Goal: Task Accomplishment & Management: Manage account settings

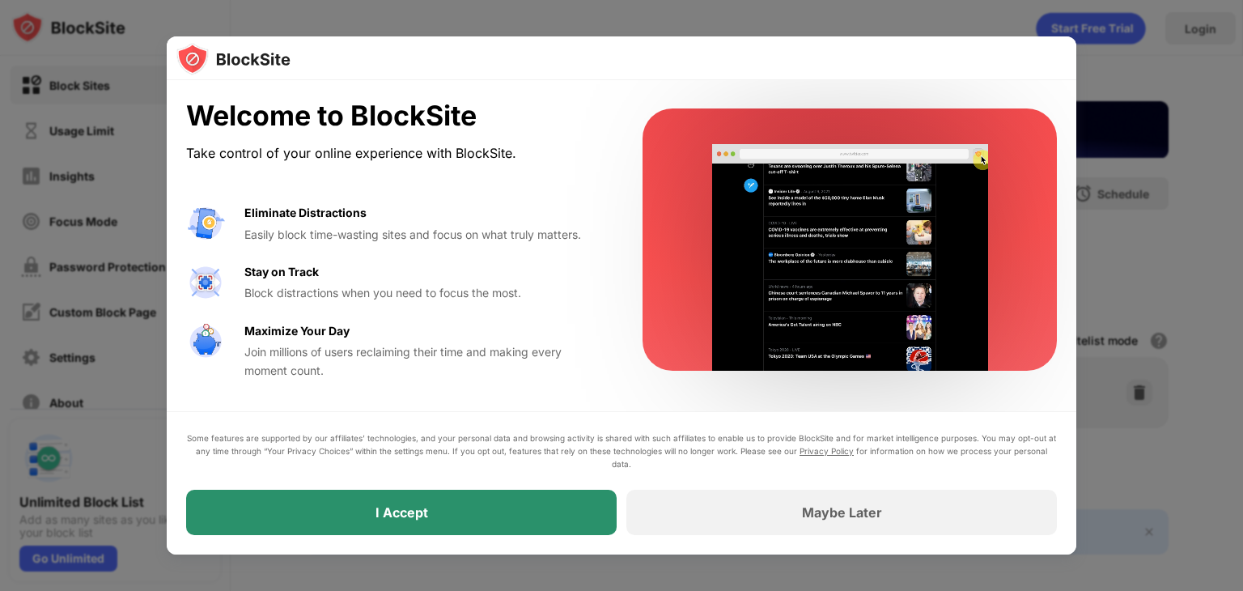
click at [498, 488] on div "Some features are supported by our affiliates’ technologies, and your personal …" at bounding box center [621, 483] width 871 height 104
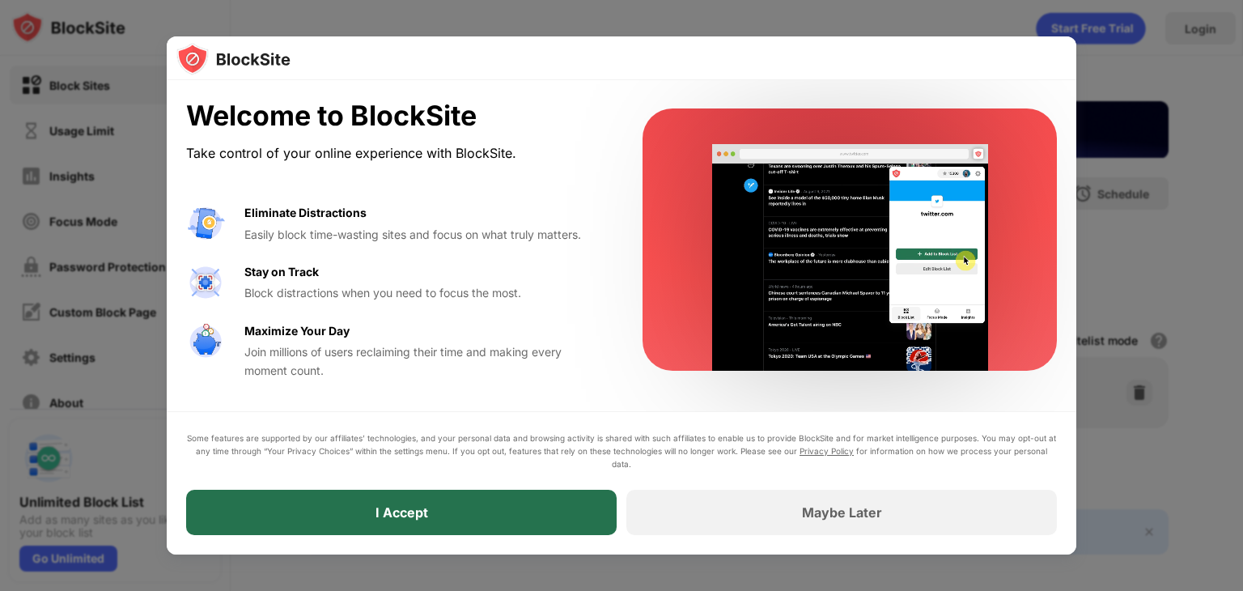
click at [468, 509] on div "I Accept" at bounding box center [401, 512] width 431 height 45
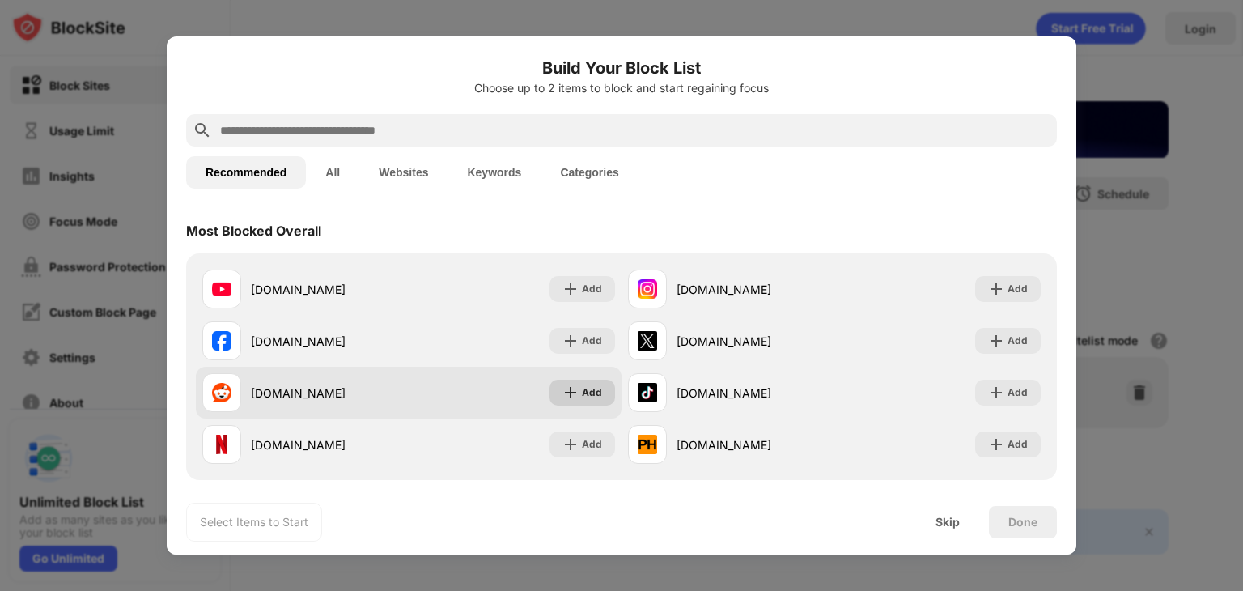
click at [573, 394] on img at bounding box center [571, 393] width 16 height 16
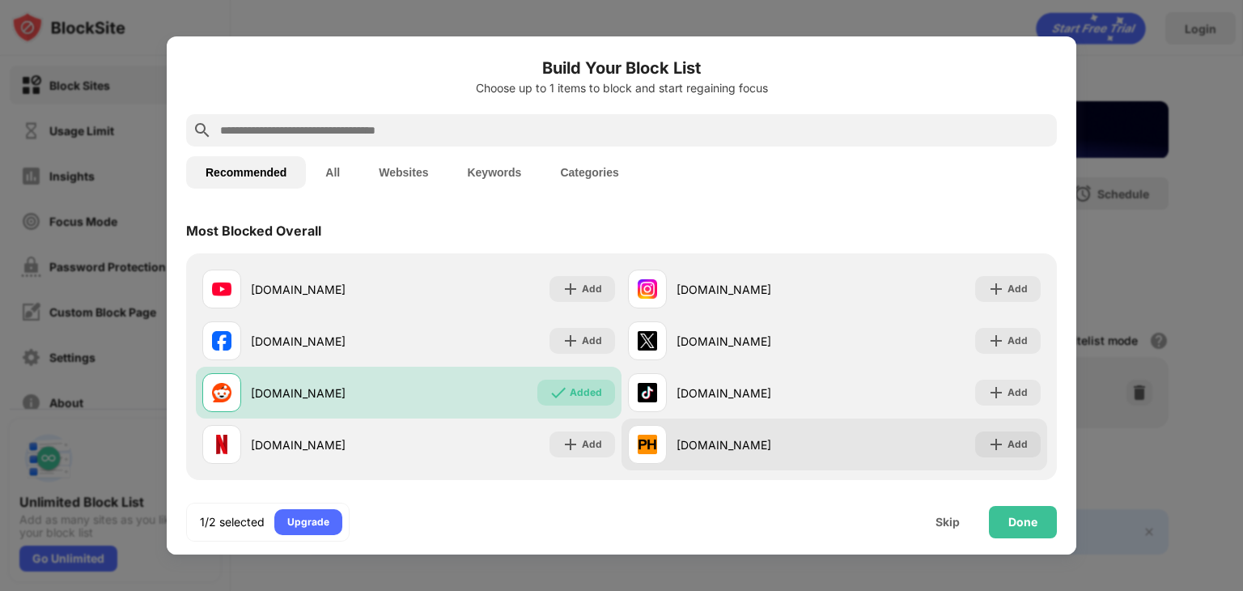
click at [975, 431] on div "Add" at bounding box center [1008, 444] width 66 height 26
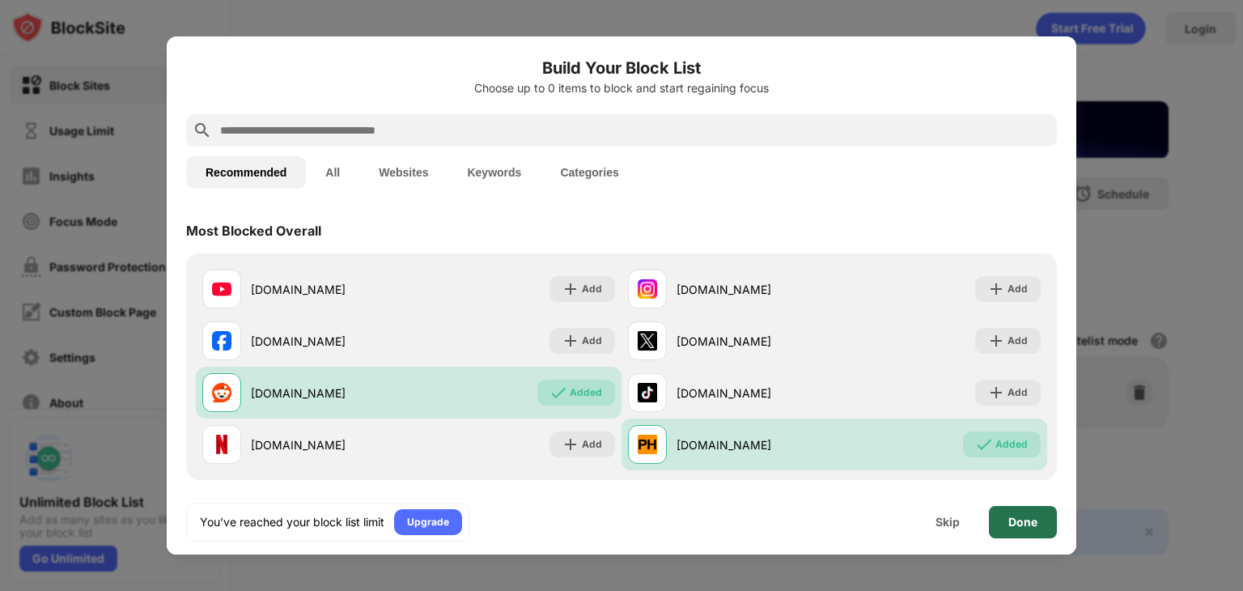
click at [1015, 506] on div "Done" at bounding box center [1023, 522] width 68 height 32
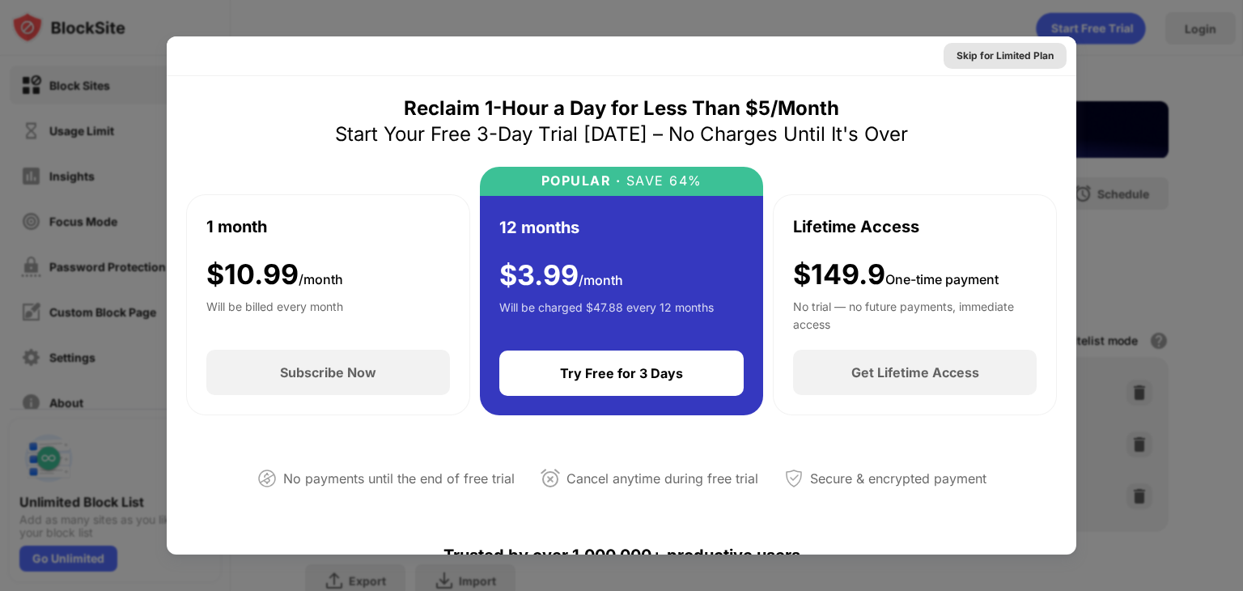
click at [969, 48] on div "Skip for Limited Plan" at bounding box center [1005, 56] width 97 height 16
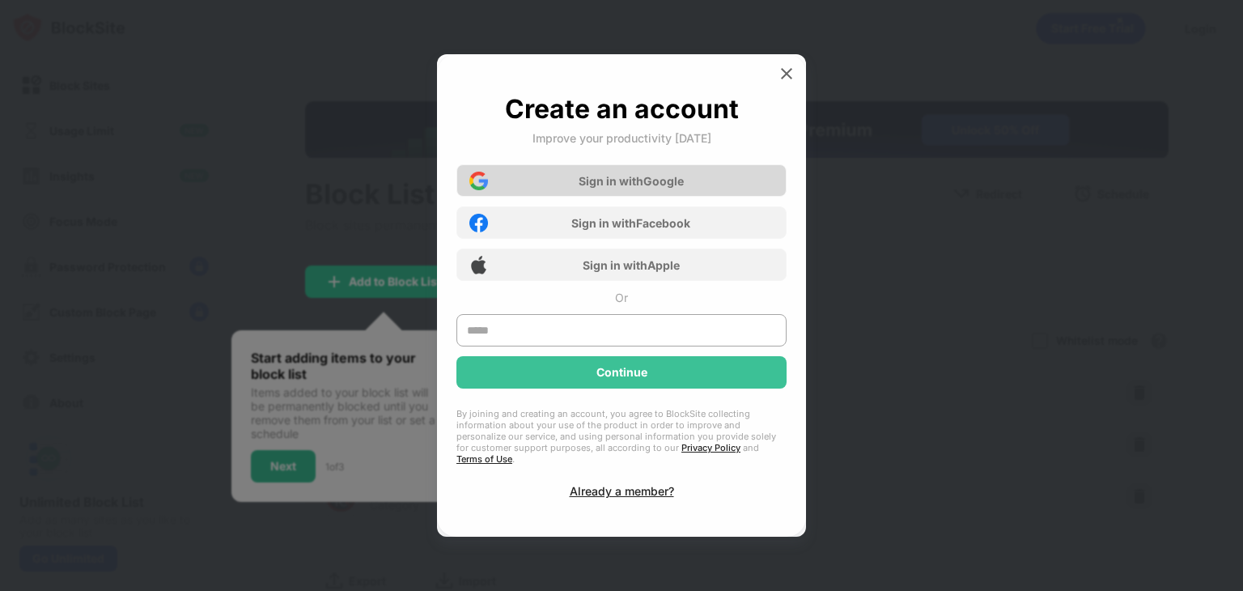
click at [560, 185] on div "Sign in with Google" at bounding box center [622, 180] width 330 height 32
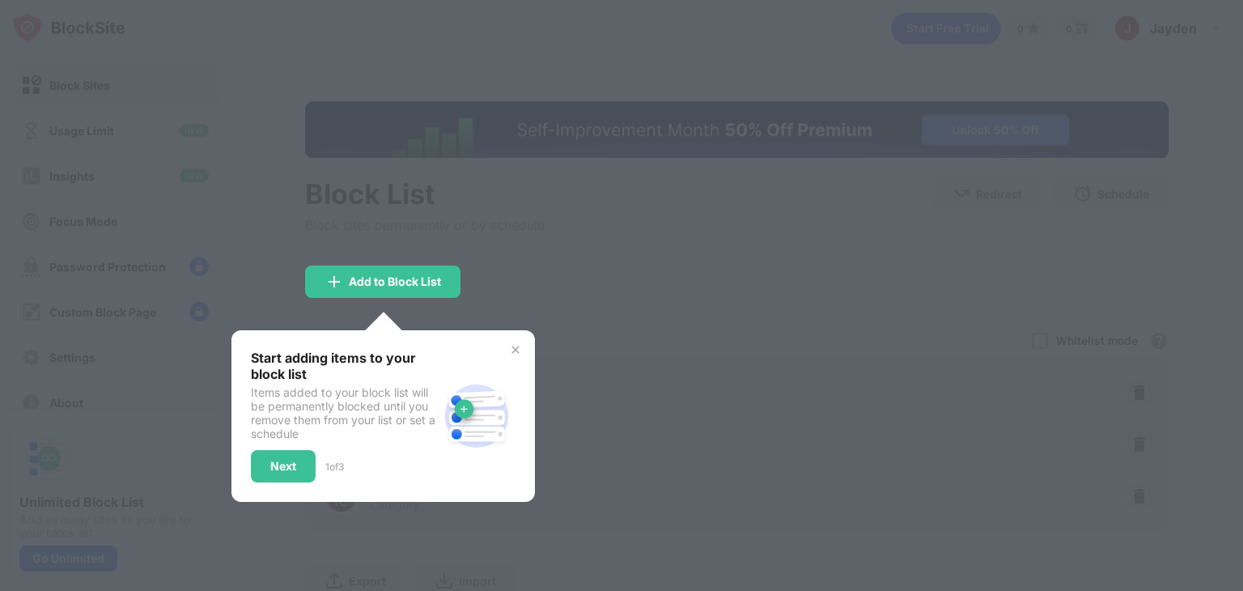
click at [522, 344] on div "Start adding items to your block list Items added to your block list will be pe…" at bounding box center [384, 416] width 304 height 172
click at [513, 344] on img at bounding box center [515, 349] width 13 height 13
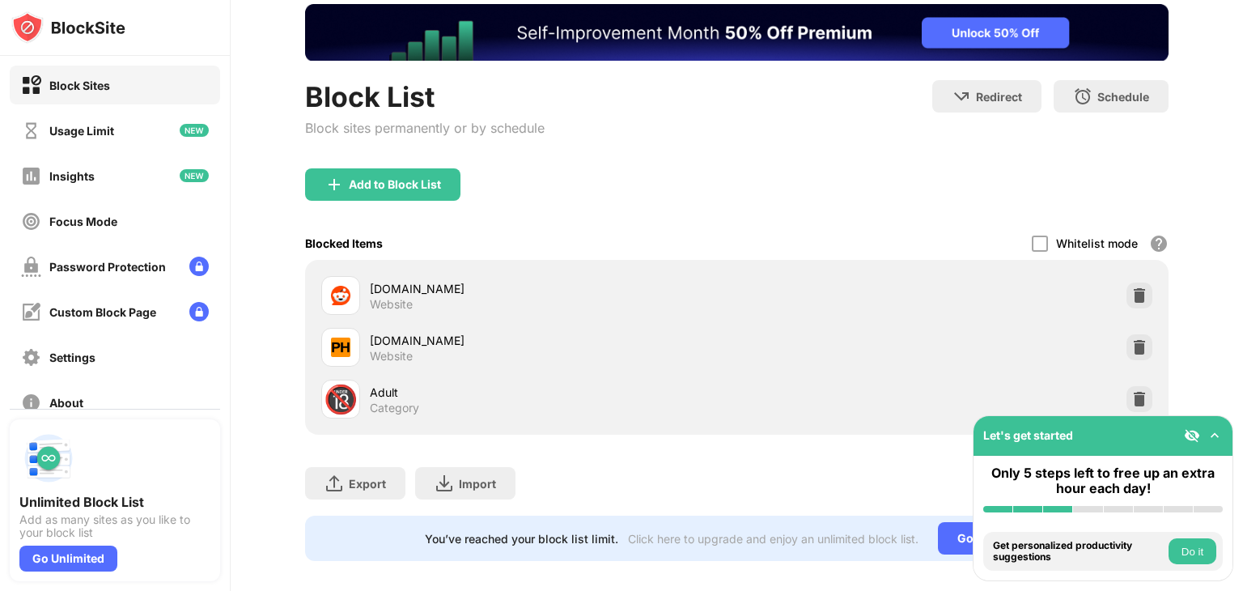
scroll to position [124, 0]
